Goal: Task Accomplishment & Management: Use online tool/utility

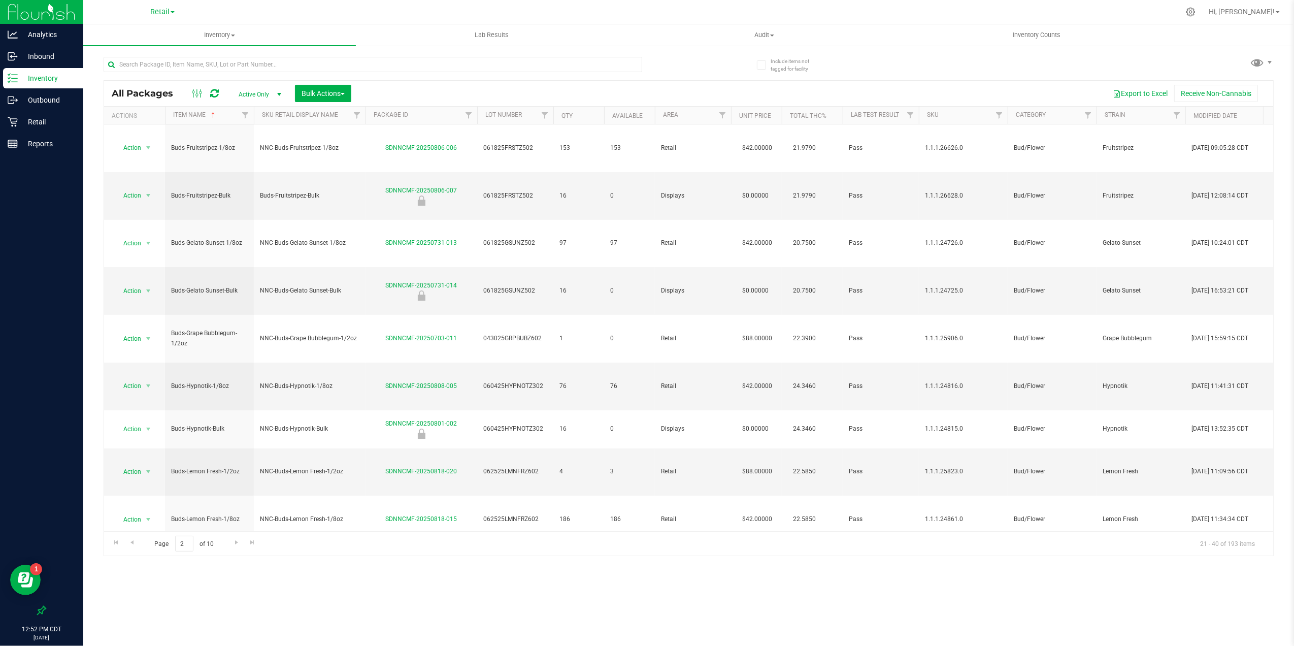
scroll to position [130, 0]
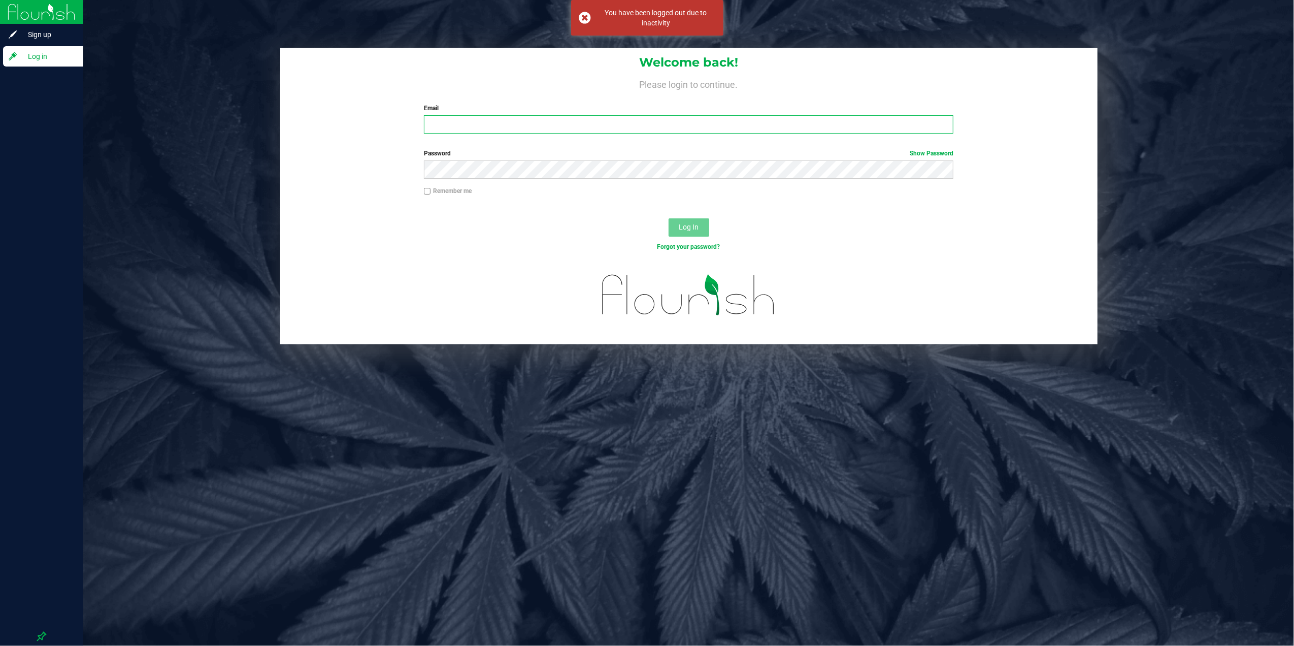
type input "[PERSON_NAME][EMAIL_ADDRESS][PERSON_NAME][DOMAIN_NAME]"
click at [686, 218] on button "Log In" at bounding box center [688, 227] width 41 height 18
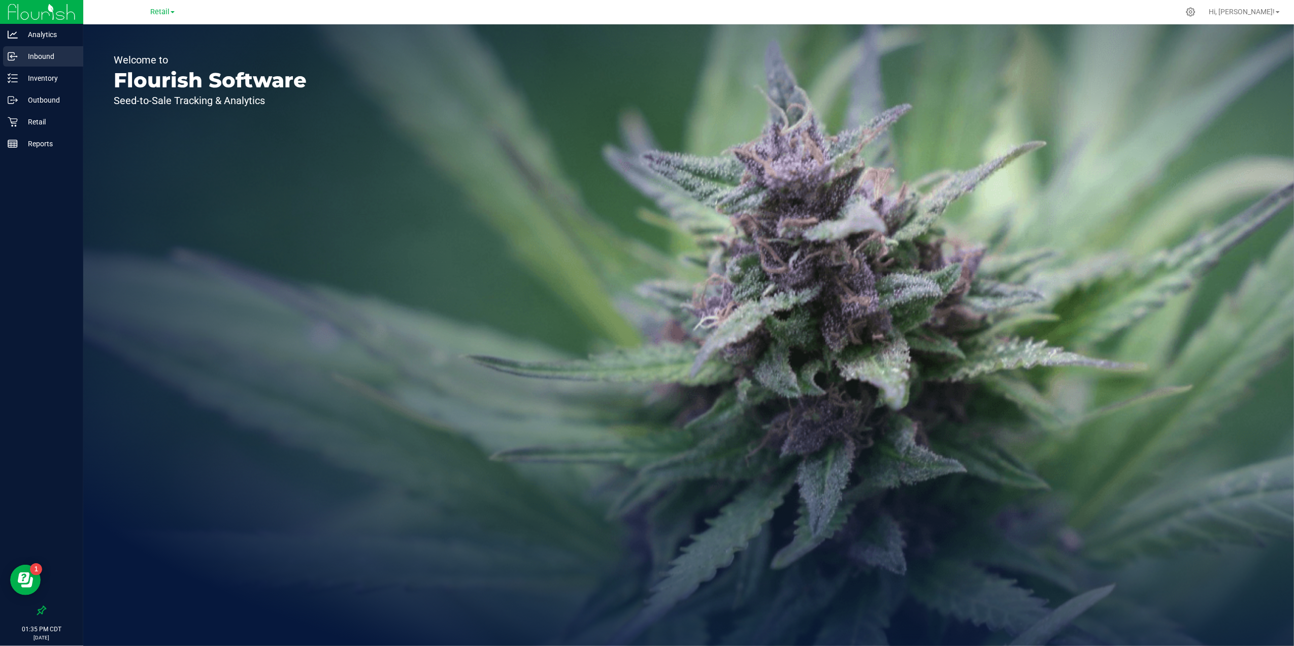
click at [42, 56] on p "Inbound" at bounding box center [48, 56] width 61 height 12
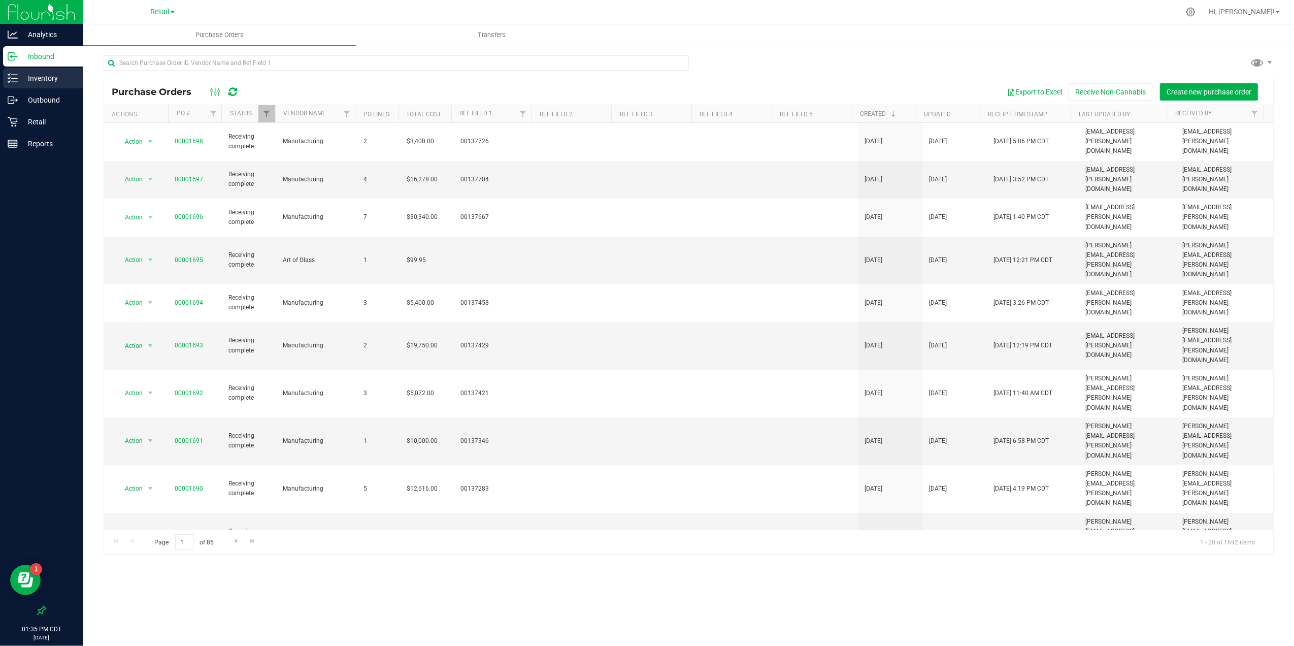
click at [60, 74] on p "Inventory" at bounding box center [48, 78] width 61 height 12
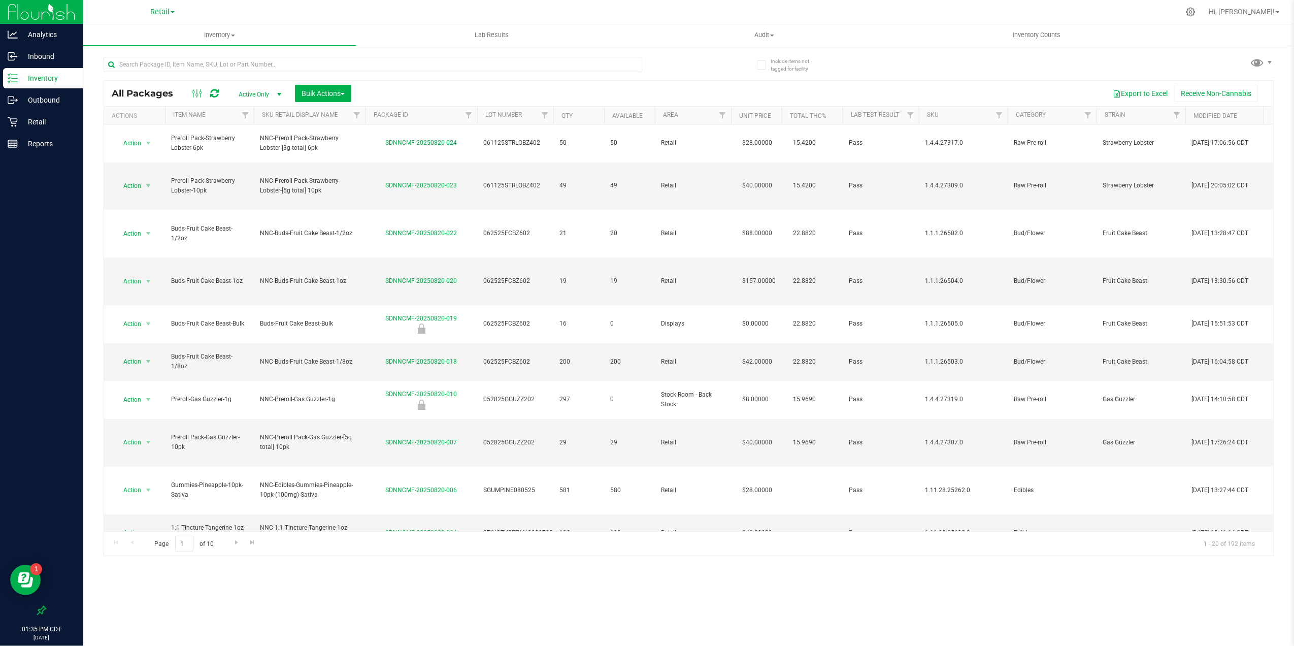
click at [171, 10] on link "Retail" at bounding box center [162, 12] width 24 height 10
click at [181, 51] on link "Manufacturing" at bounding box center [162, 50] width 148 height 14
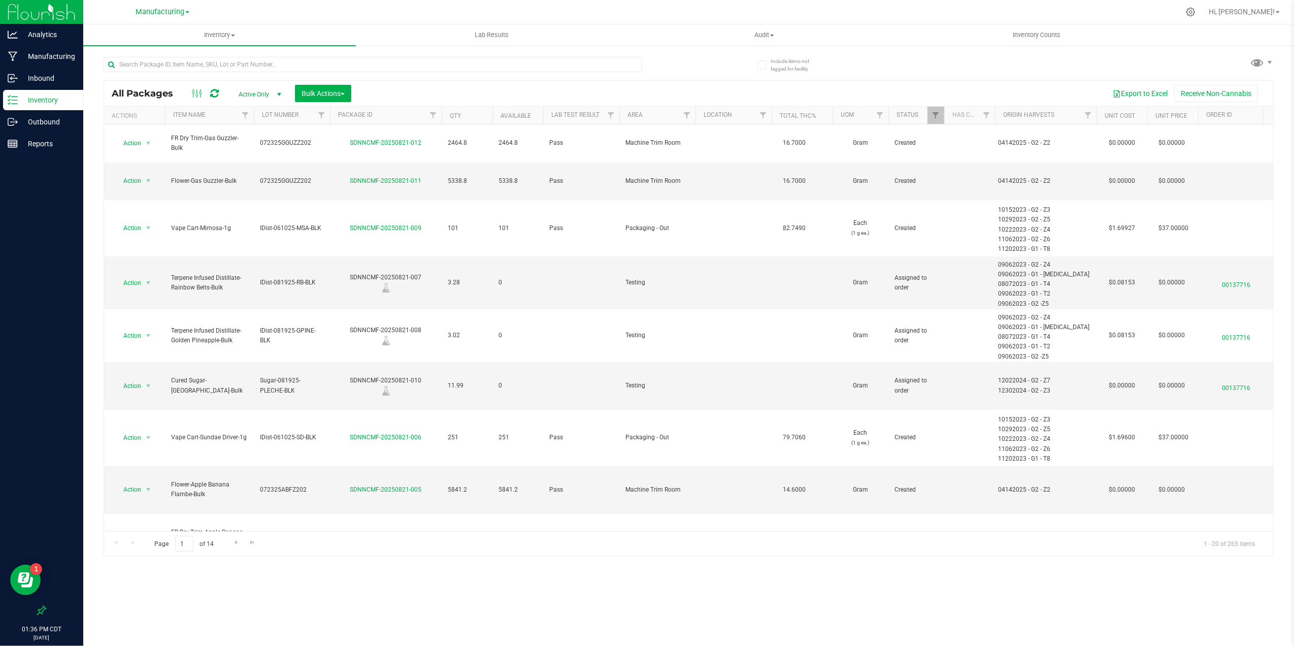
click at [181, 18] on div "Manufacturing Cultivation Manufacturing Retail" at bounding box center [162, 12] width 148 height 16
click at [174, 13] on span "Manufacturing" at bounding box center [160, 12] width 49 height 9
click at [116, 66] on link "Retail" at bounding box center [162, 63] width 148 height 14
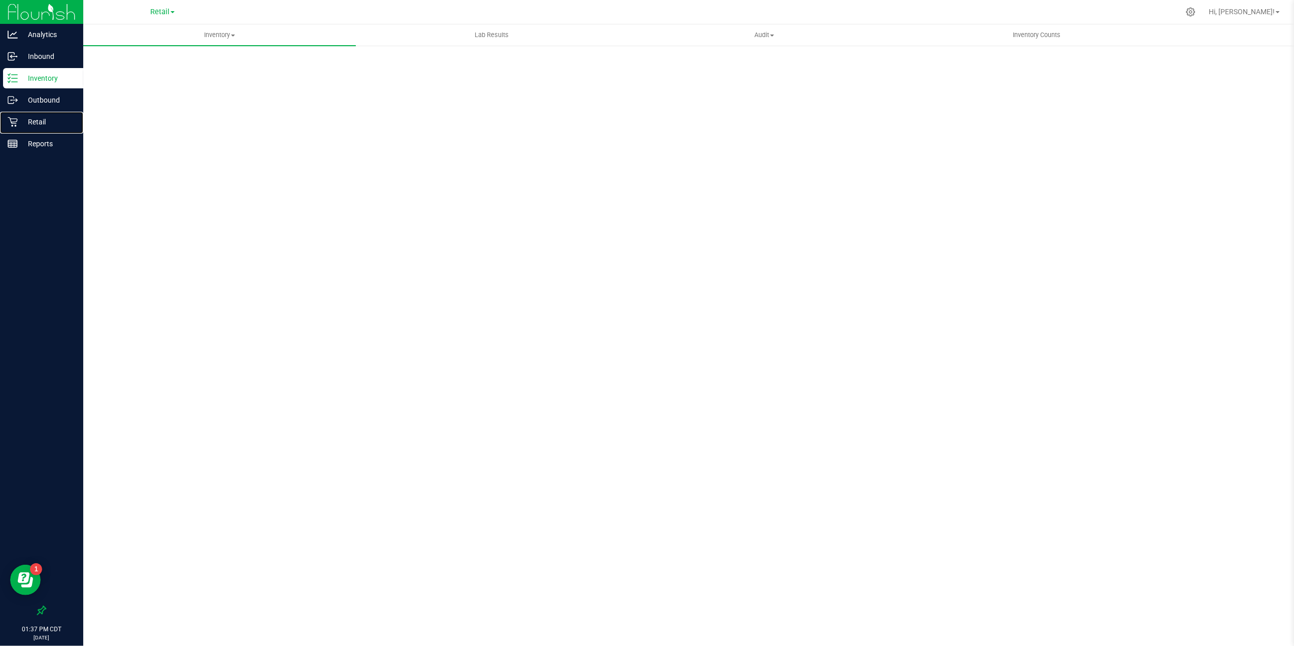
click at [55, 120] on p "Retail" at bounding box center [48, 122] width 61 height 12
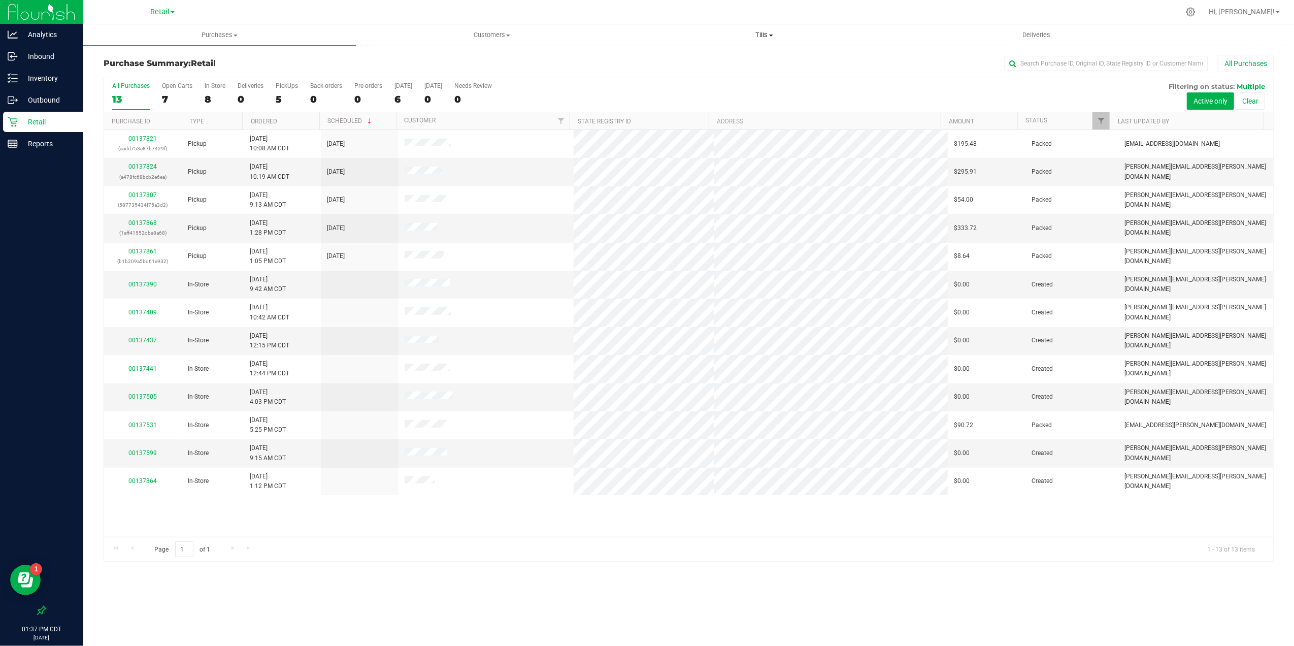
click at [764, 38] on span "Tills" at bounding box center [764, 34] width 272 height 9
click at [692, 59] on span "Manage tills" at bounding box center [662, 61] width 69 height 9
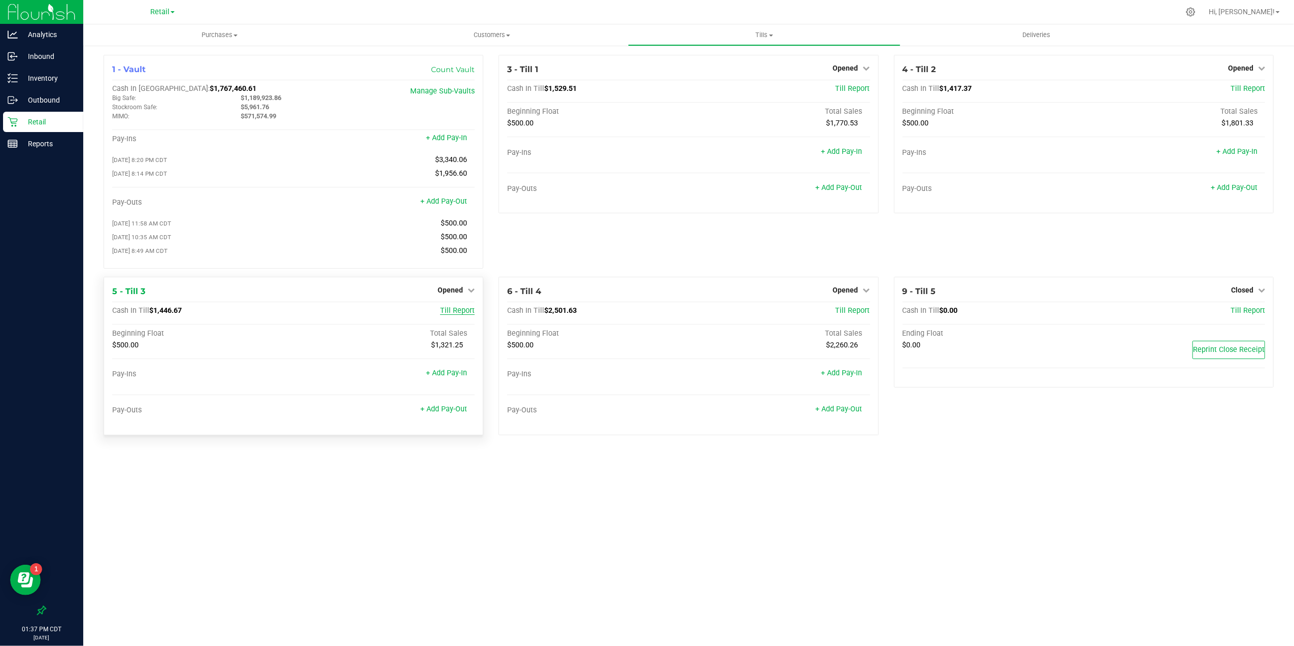
click at [457, 315] on span "Till Report" at bounding box center [457, 310] width 35 height 9
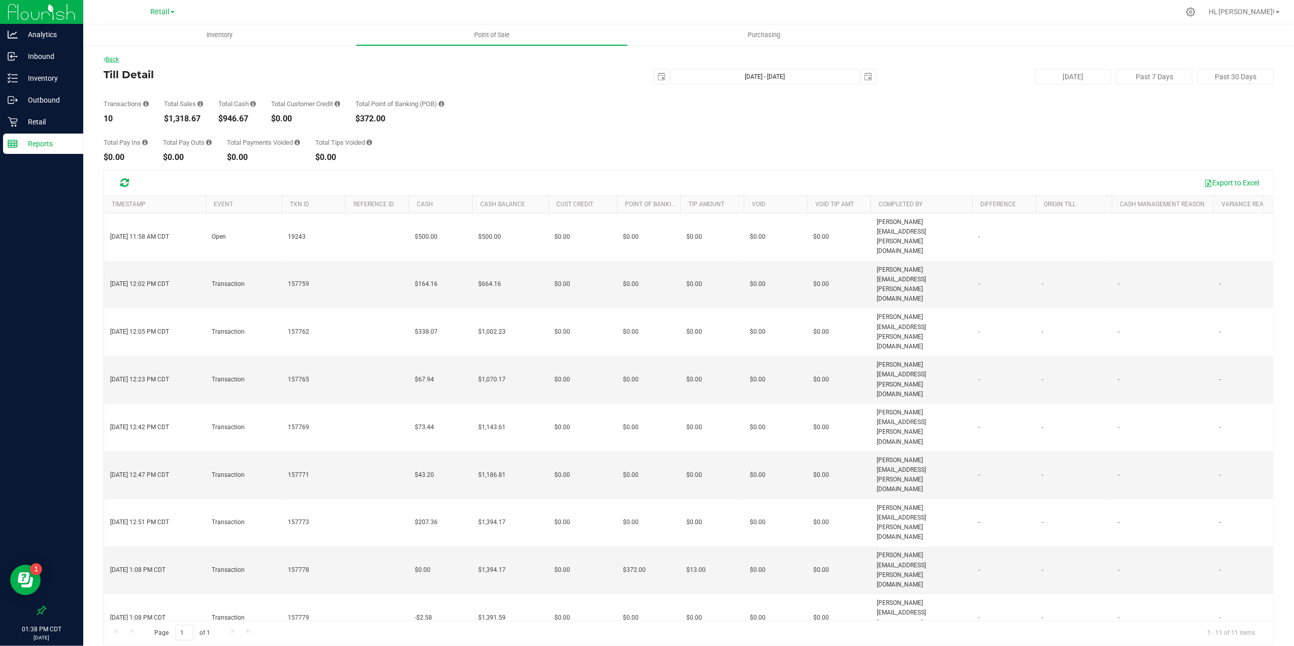
click at [117, 59] on link "Back" at bounding box center [111, 59] width 15 height 7
